Goal: Information Seeking & Learning: Check status

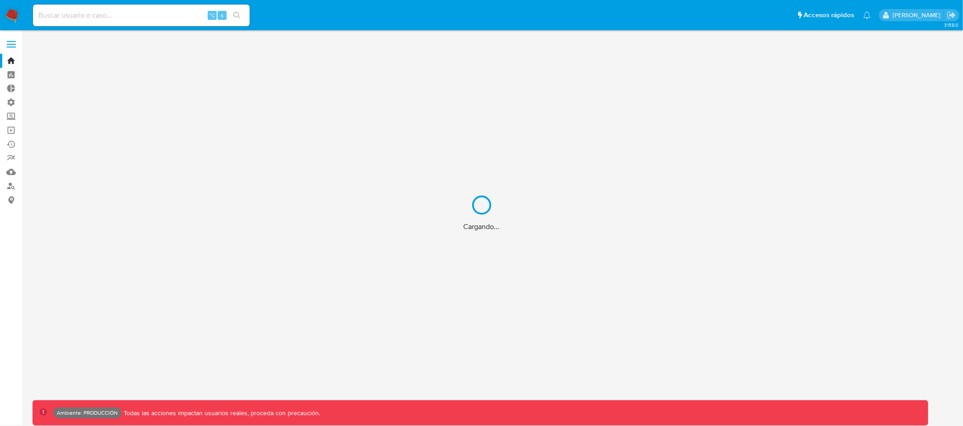
click at [140, 16] on div "Cargando..." at bounding box center [481, 213] width 963 height 426
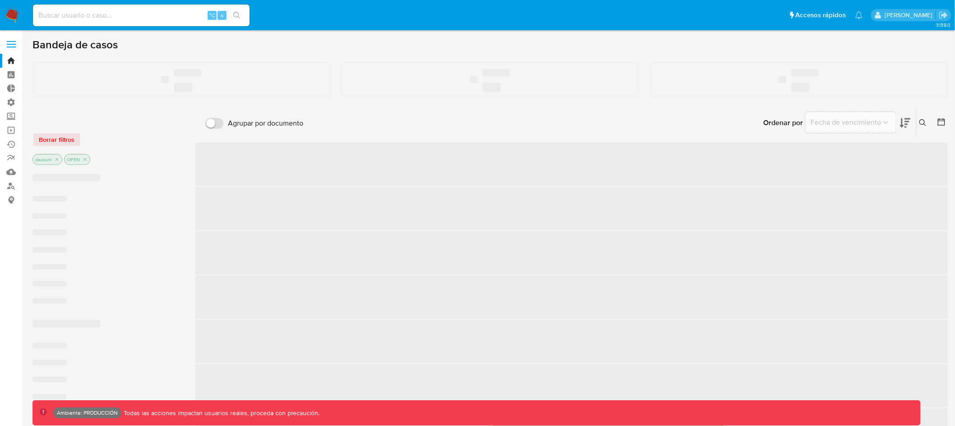
click at [144, 12] on input at bounding box center [141, 15] width 217 height 12
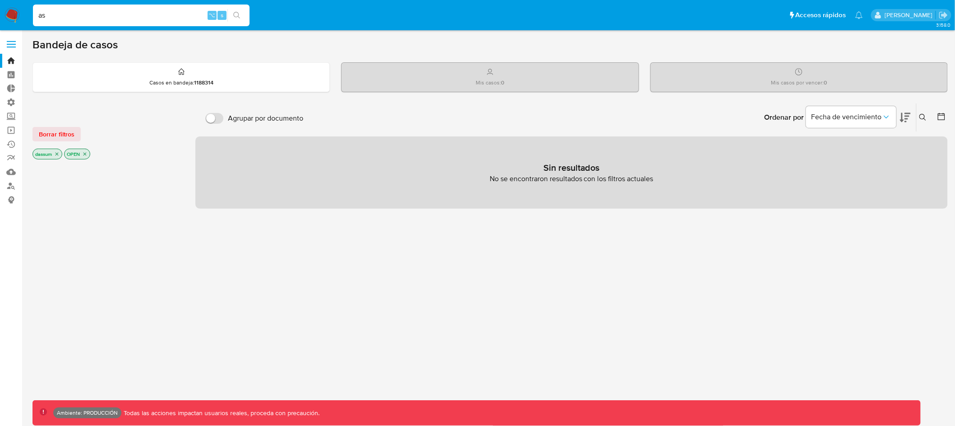
type input "a"
type input "fravega"
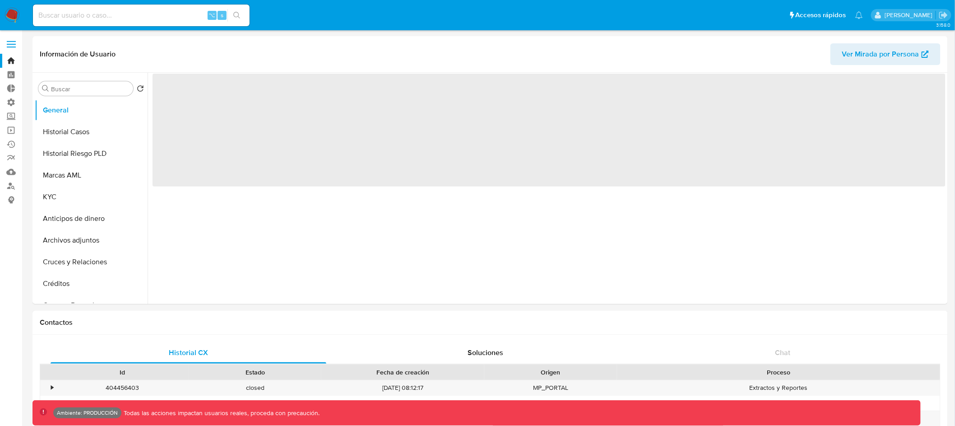
select select "10"
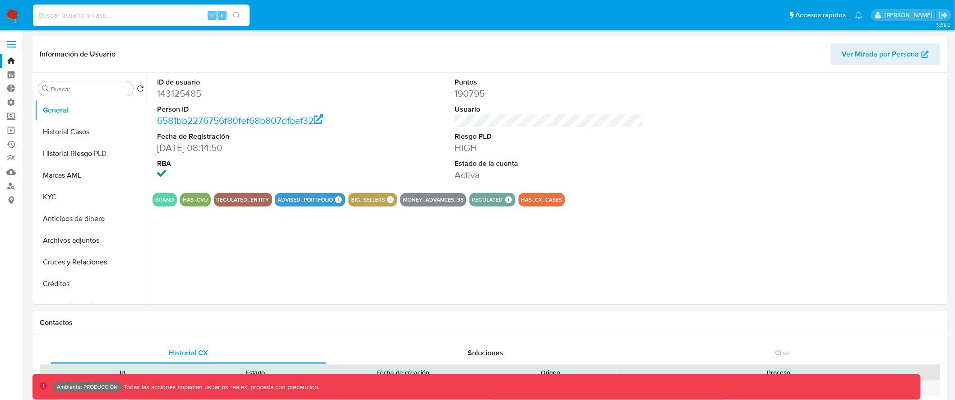
click at [168, 19] on input at bounding box center [141, 15] width 217 height 12
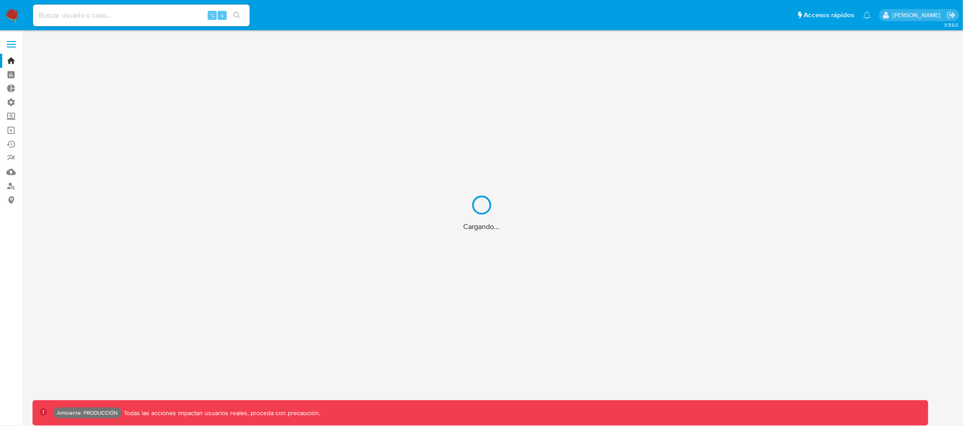
click at [111, 13] on div "Cargando..." at bounding box center [481, 213] width 963 height 426
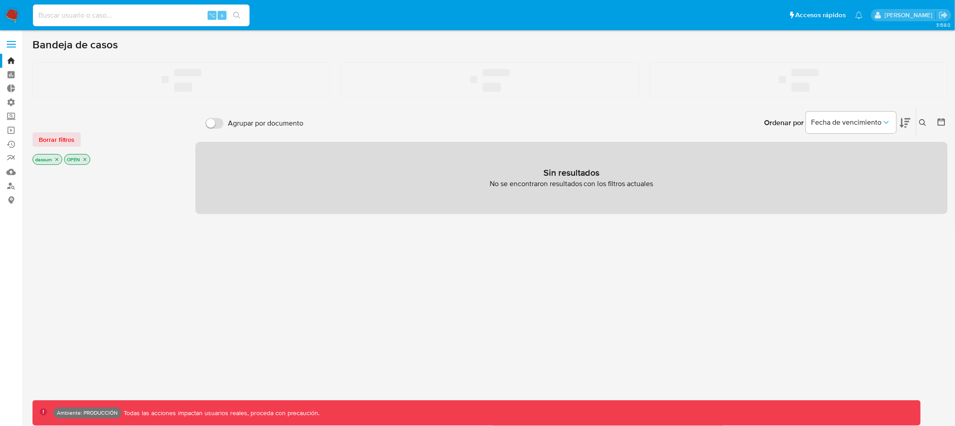
click at [99, 16] on input at bounding box center [141, 15] width 217 height 12
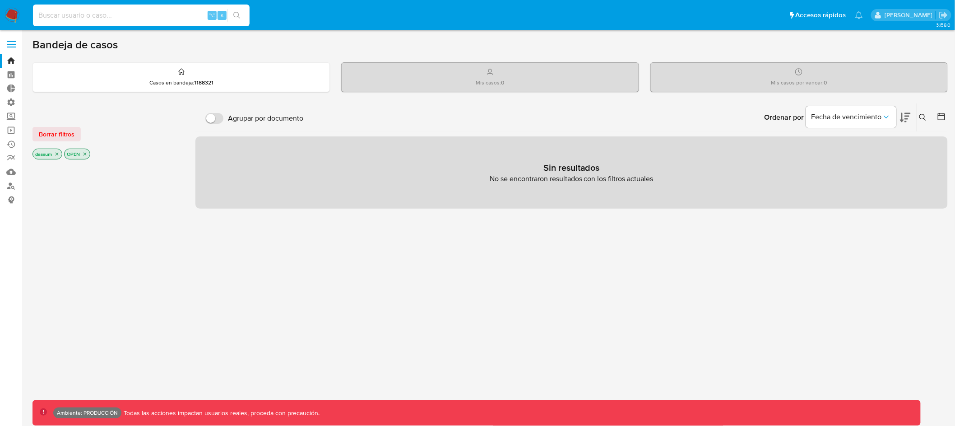
paste input "95604508665"
click at [51, 20] on input "95604508665" at bounding box center [141, 15] width 217 height 12
paste input "69892247"
type input "69892247"
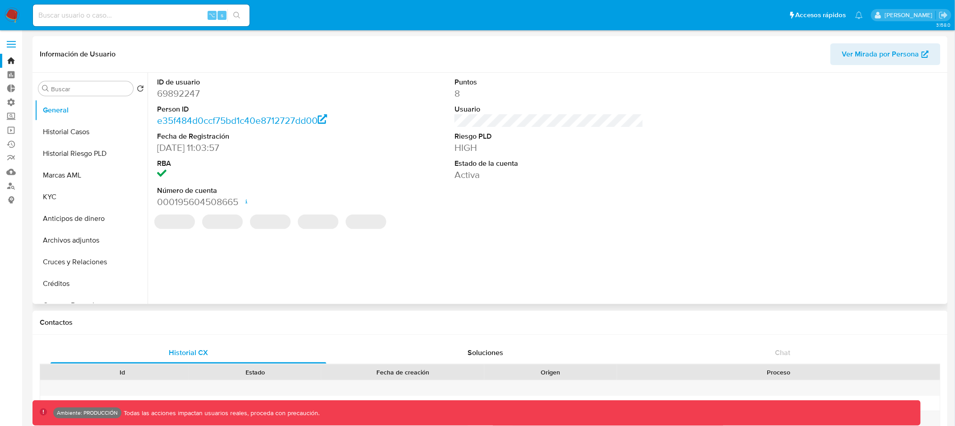
select select "10"
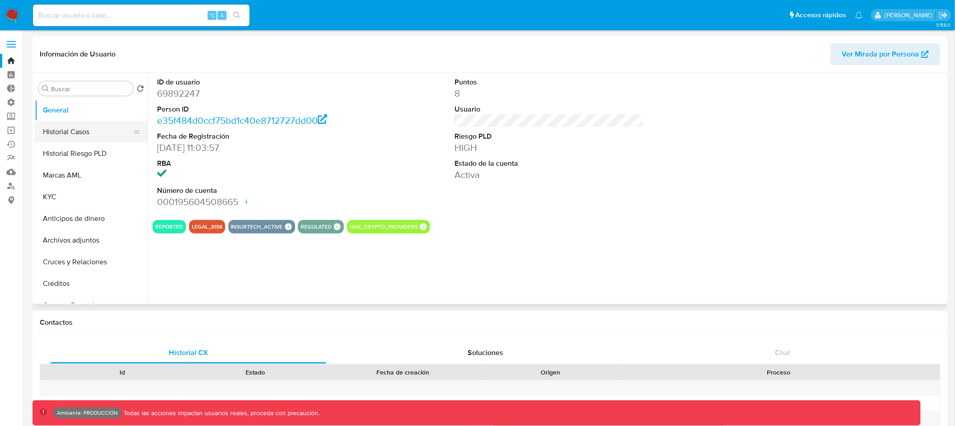
click at [80, 134] on button "Historial Casos" at bounding box center [88, 132] width 106 height 22
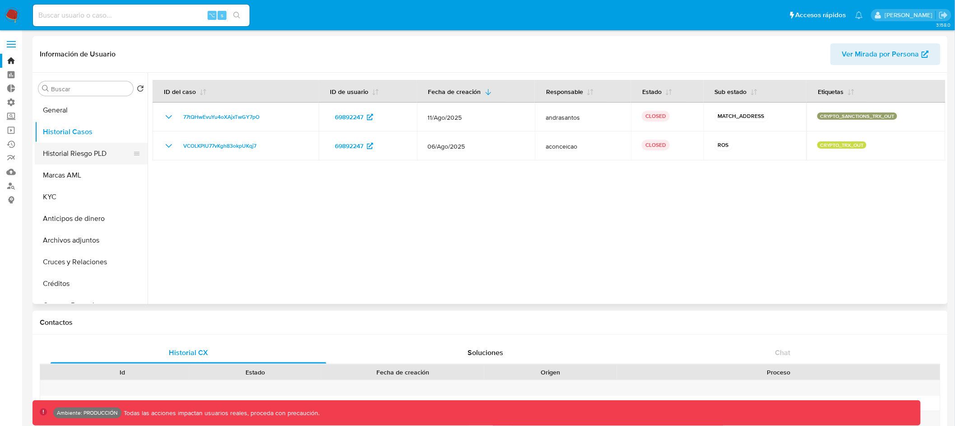
click at [88, 152] on button "Historial Riesgo PLD" at bounding box center [88, 154] width 106 height 22
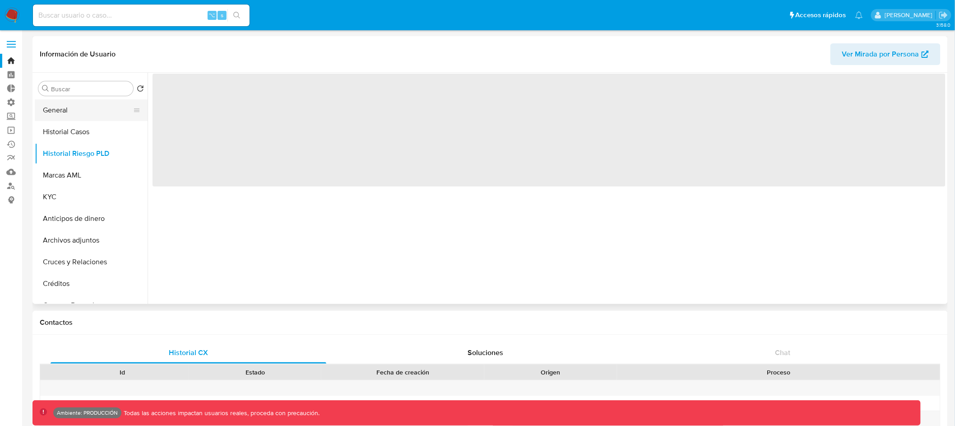
click at [89, 115] on button "General" at bounding box center [88, 110] width 106 height 22
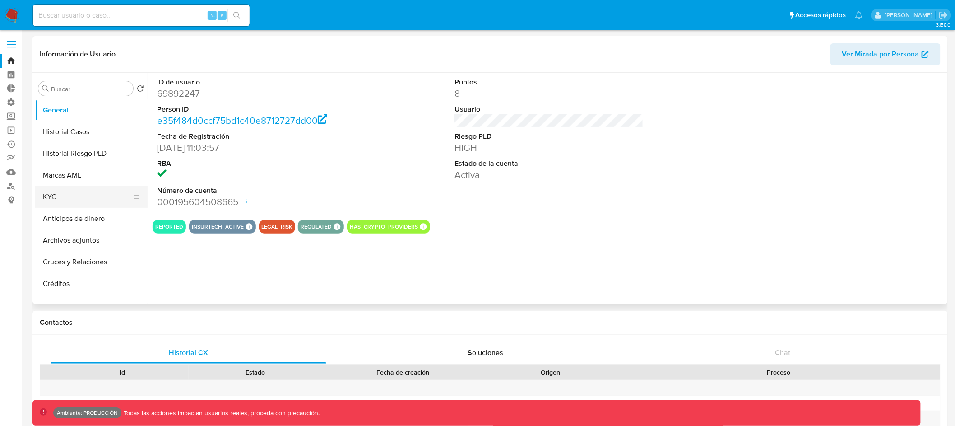
click at [61, 193] on button "KYC" at bounding box center [88, 197] width 106 height 22
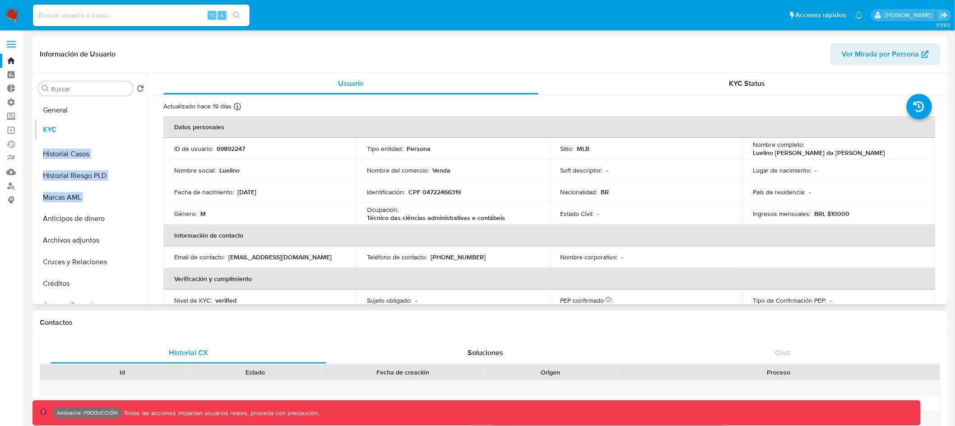
drag, startPoint x: 135, startPoint y: 194, endPoint x: 132, endPoint y: 126, distance: 67.8
click at [132, 126] on ul "General Historial Casos Historial Riesgo PLD Marcas AML KYC Anticipos de dinero…" at bounding box center [91, 201] width 113 height 204
click at [375, 49] on header "Información de Usuario Ver Mirada por Persona" at bounding box center [490, 54] width 901 height 22
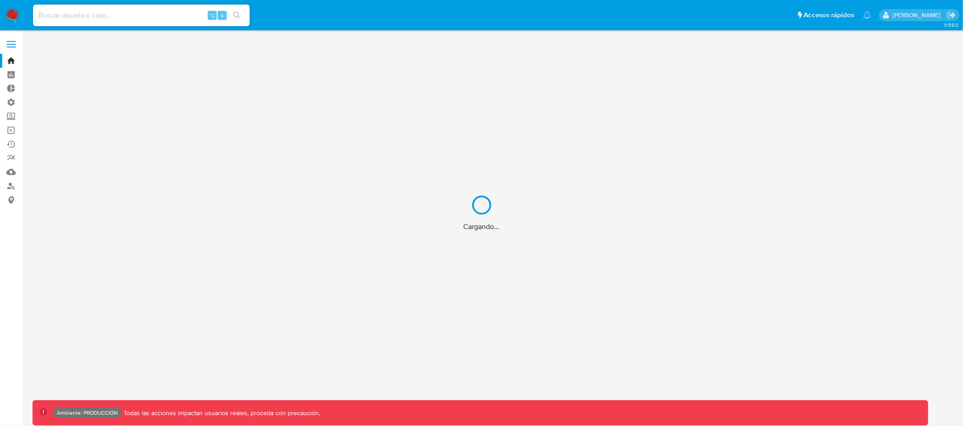
click at [151, 13] on div "Cargando..." at bounding box center [481, 213] width 963 height 426
click at [103, 15] on div "Cargando..." at bounding box center [481, 213] width 963 height 426
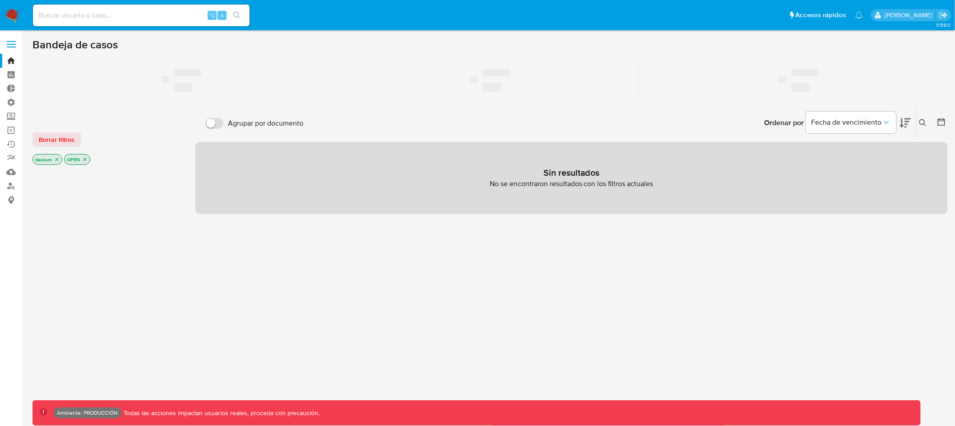
click at [107, 13] on input at bounding box center [141, 15] width 217 height 12
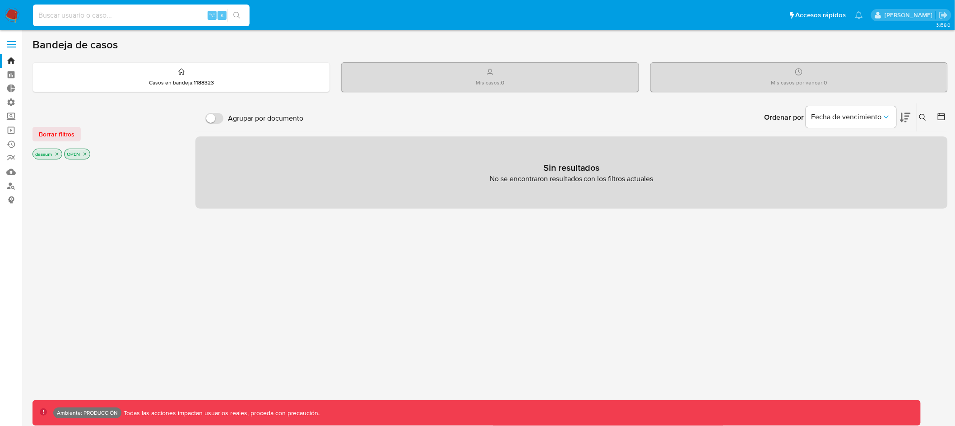
paste input "69892247"
type input "69892247"
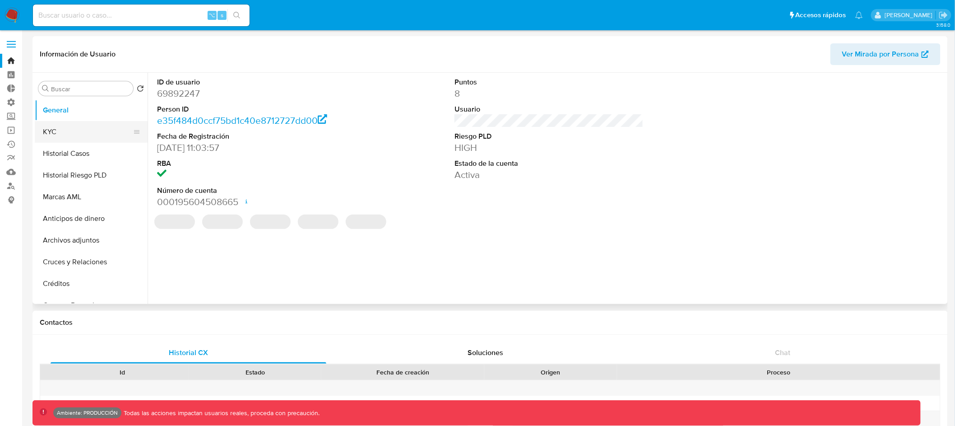
click at [60, 131] on button "KYC" at bounding box center [88, 132] width 106 height 22
select select "10"
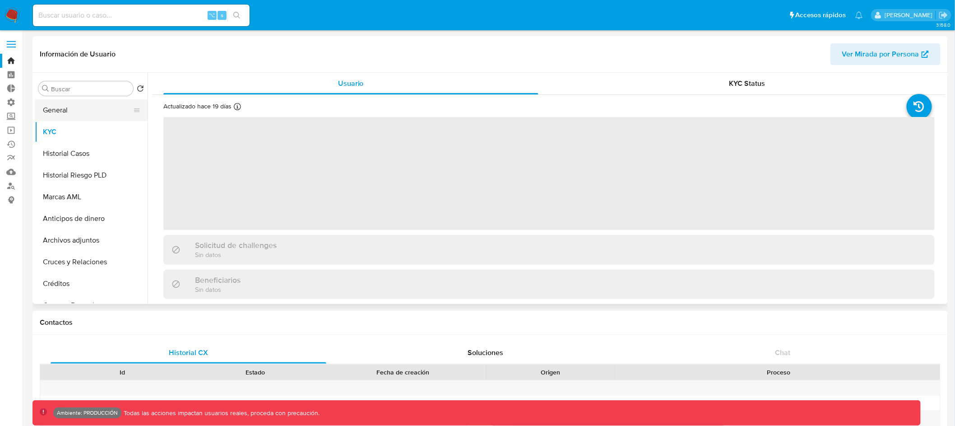
click at [93, 107] on button "General" at bounding box center [88, 110] width 106 height 22
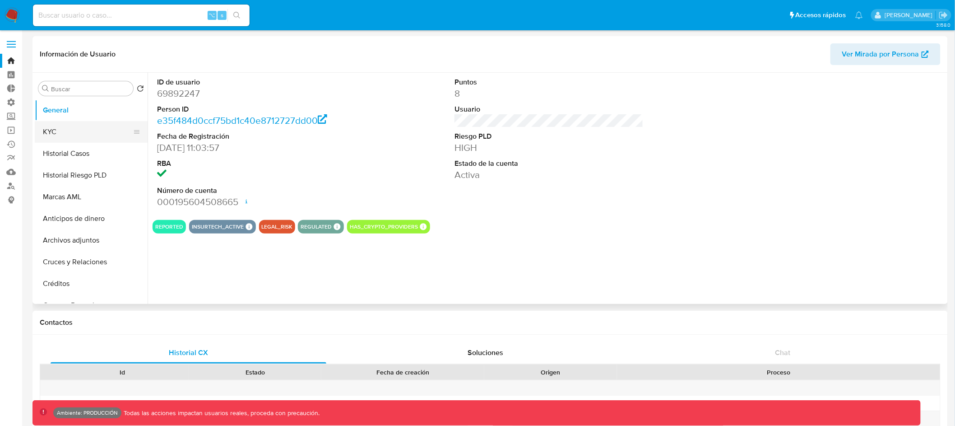
click at [92, 134] on button "KYC" at bounding box center [88, 132] width 106 height 22
